Goal: Find specific page/section: Find specific page/section

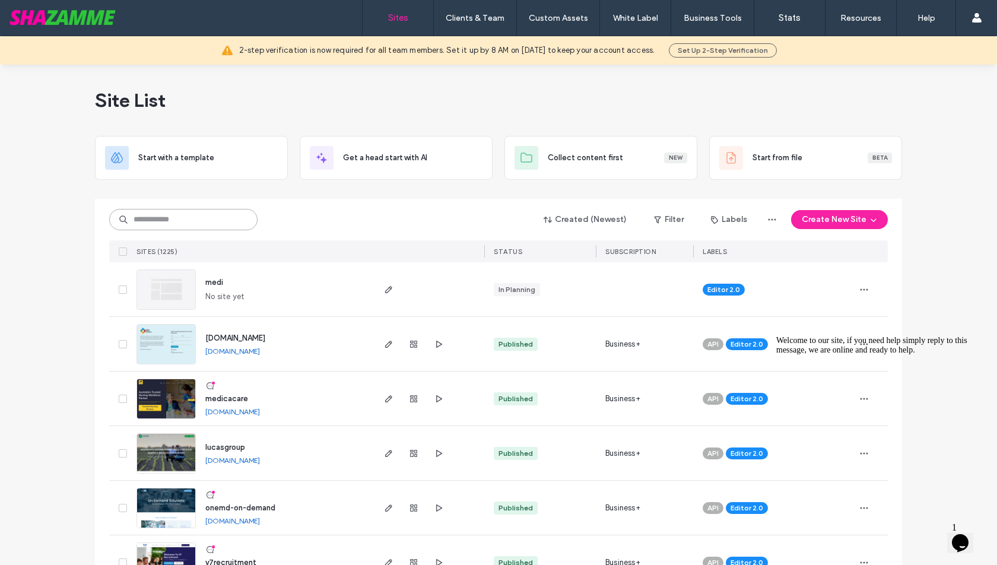
click at [193, 209] on input at bounding box center [183, 219] width 148 height 21
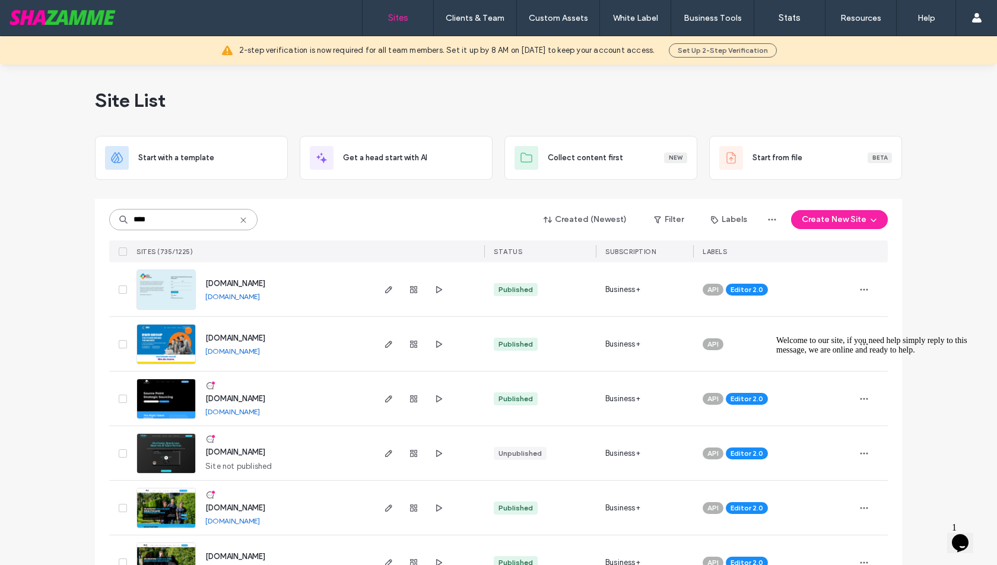
click at [187, 219] on input "****" at bounding box center [183, 219] width 148 height 21
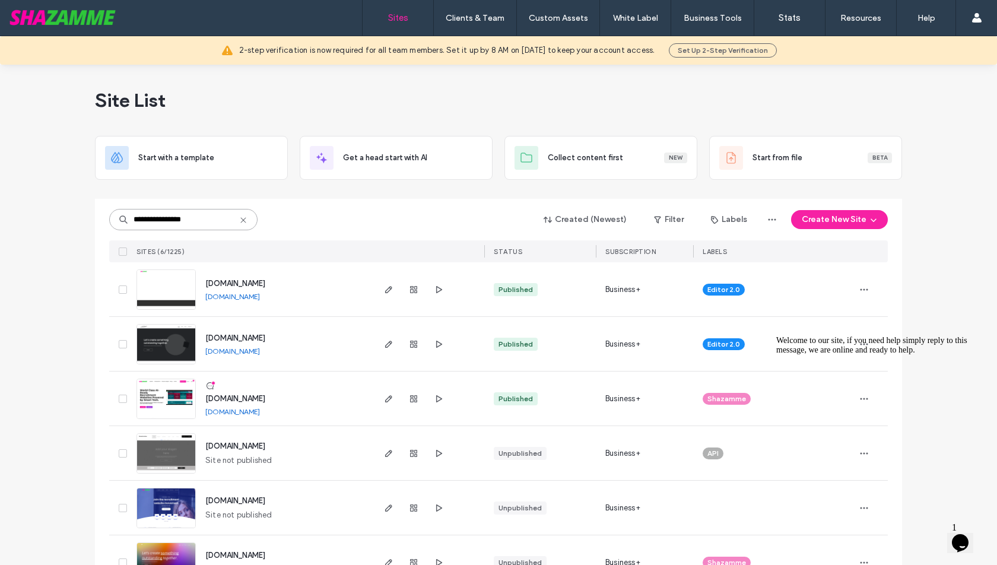
type input "**********"
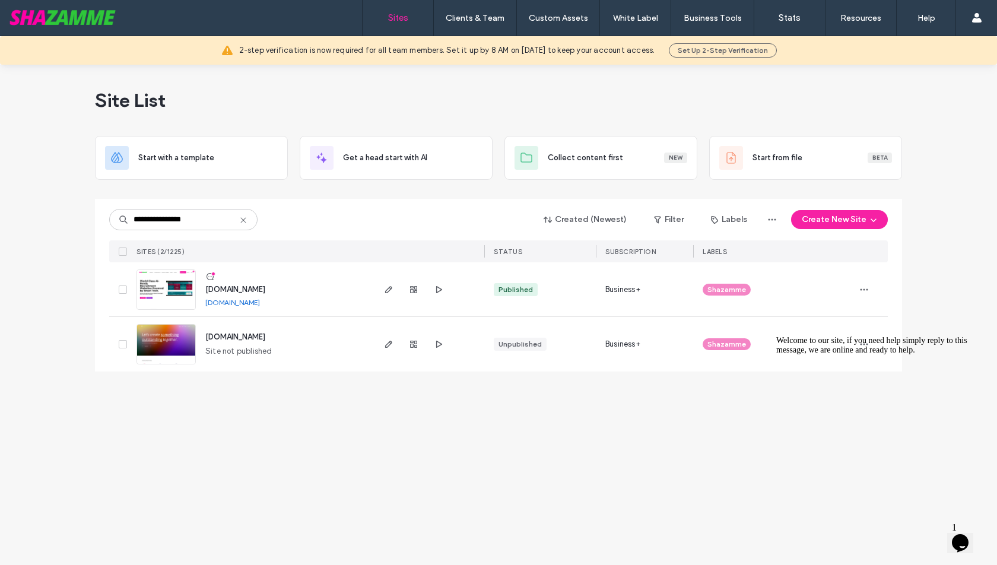
click at [178, 288] on img at bounding box center [166, 310] width 58 height 81
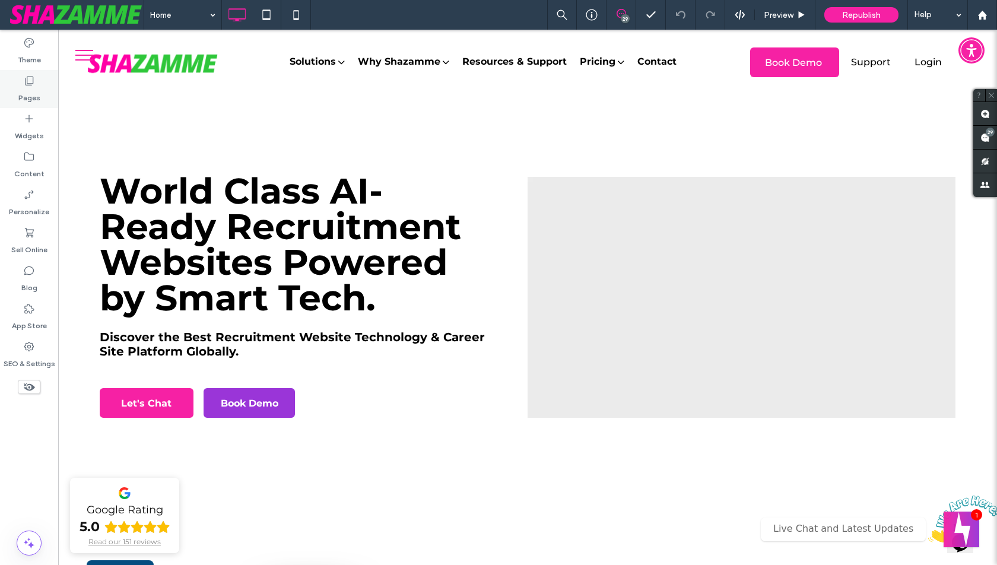
click at [40, 85] on div "Pages" at bounding box center [29, 89] width 58 height 38
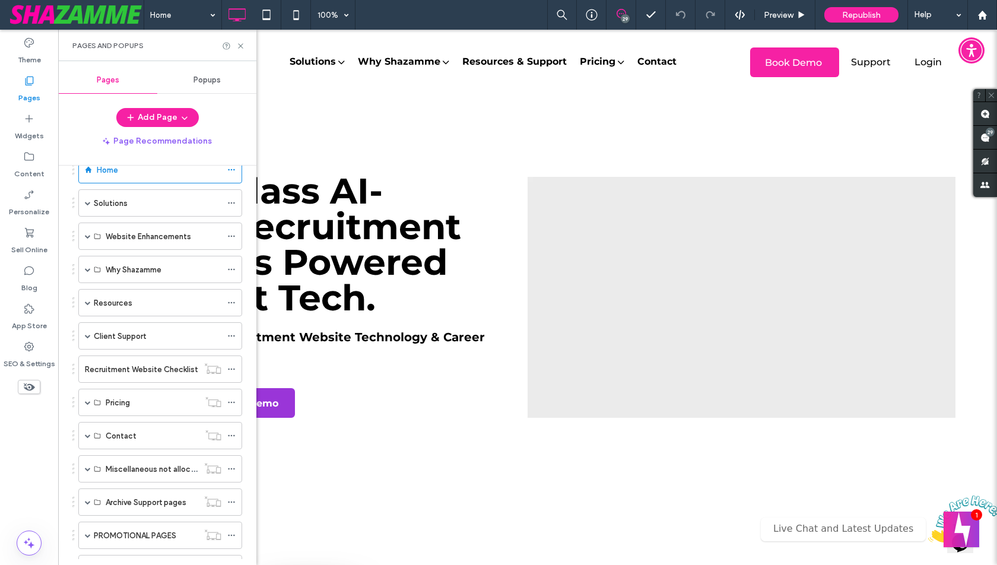
scroll to position [119, 0]
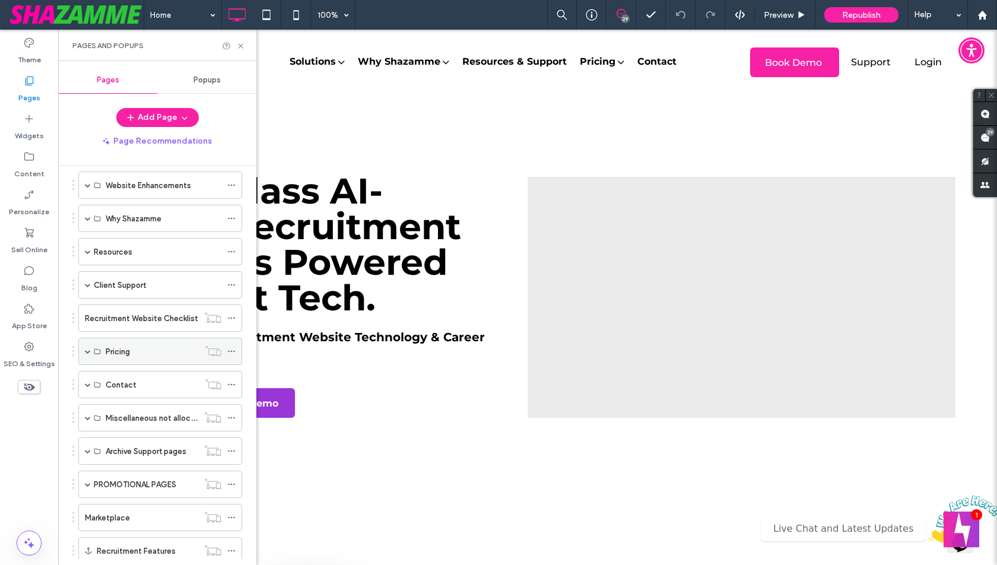
click at [88, 348] on span at bounding box center [88, 351] width 6 height 6
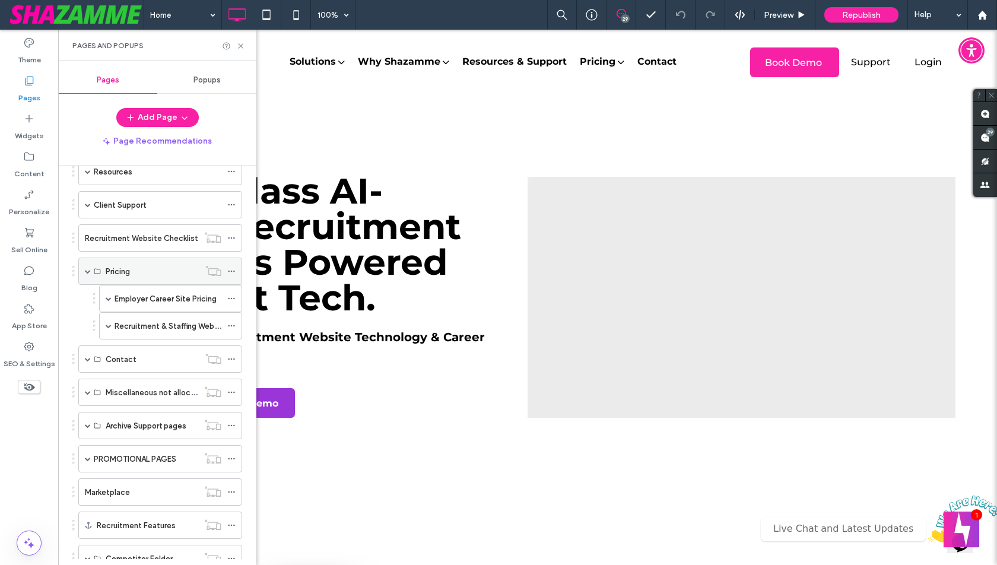
scroll to position [201, 0]
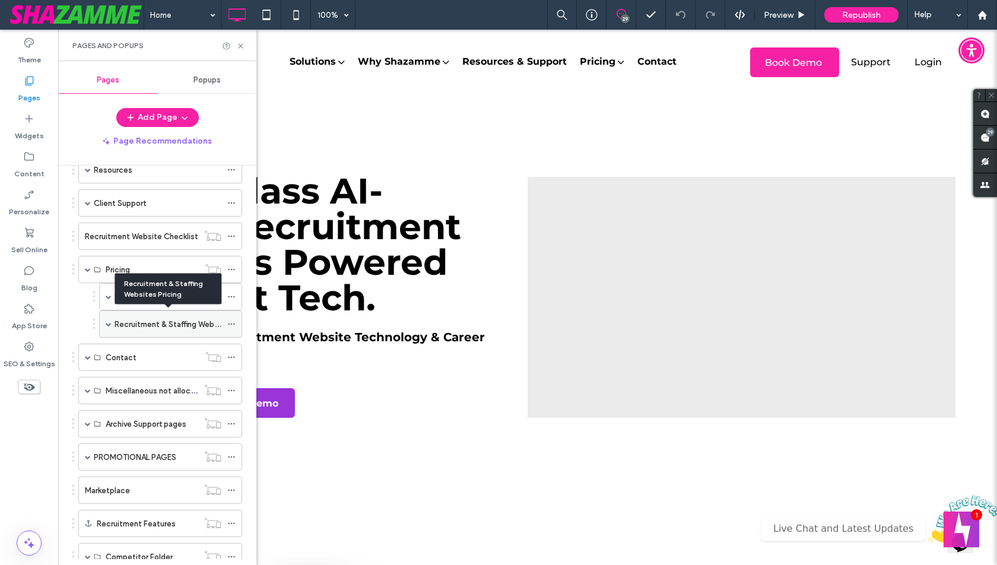
click at [154, 317] on label "Recruitment & Staffing Websites Pricing" at bounding box center [187, 324] width 144 height 21
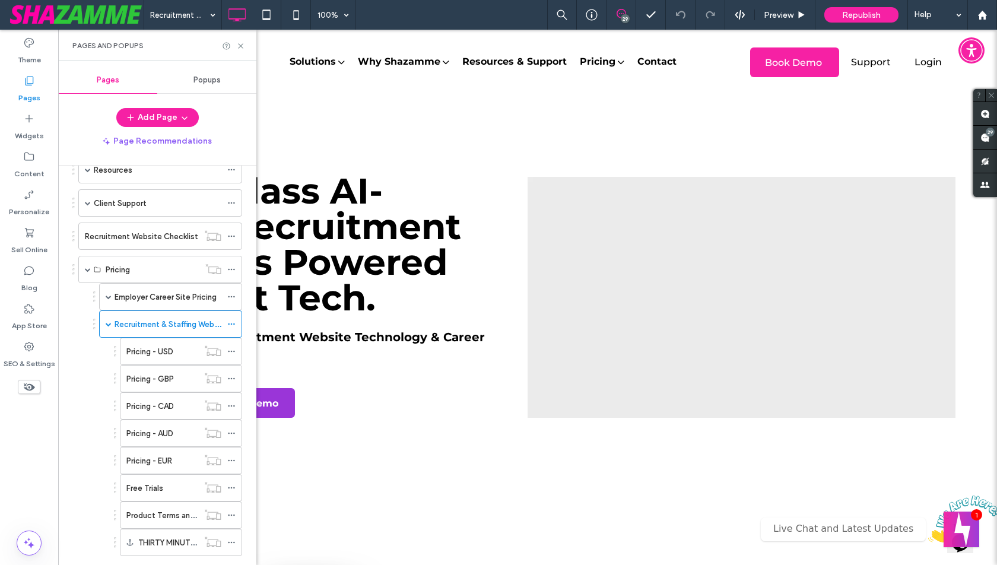
click at [157, 345] on div at bounding box center [498, 282] width 997 height 565
click at [161, 345] on label "Pricing - USD" at bounding box center [149, 351] width 47 height 21
click at [242, 45] on icon at bounding box center [240, 46] width 9 height 9
